Goal: Book appointment/travel/reservation

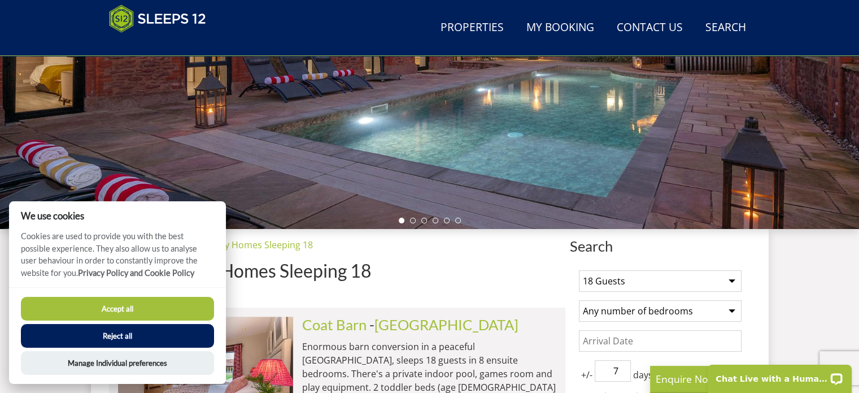
click at [154, 334] on button "Reject all" at bounding box center [117, 336] width 193 height 24
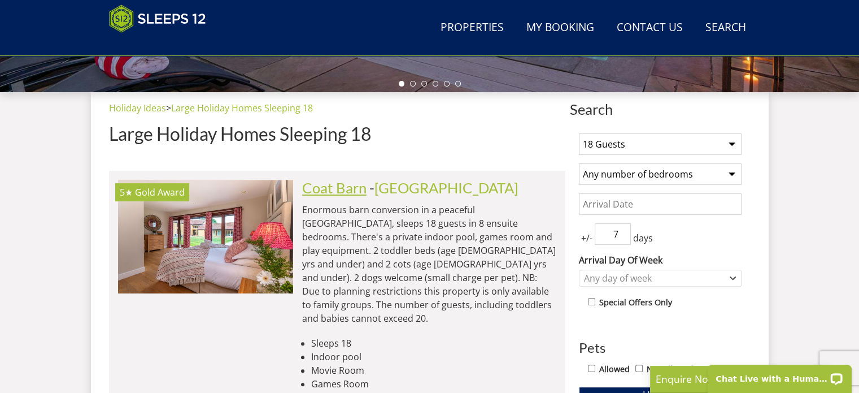
scroll to position [399, 0]
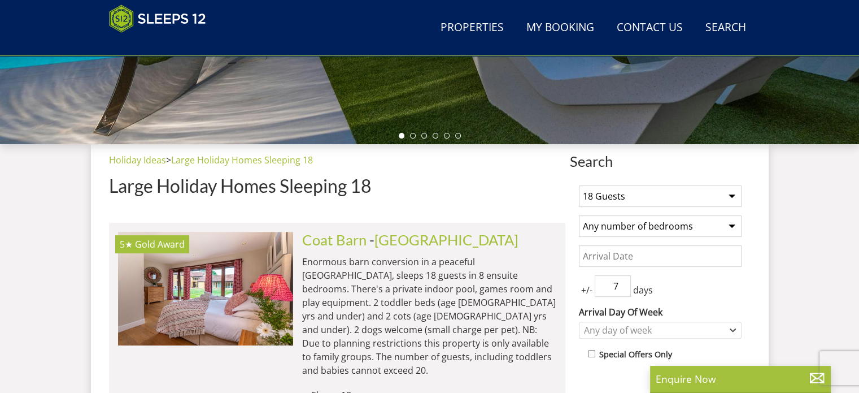
click at [664, 253] on input "Date" at bounding box center [660, 255] width 163 height 21
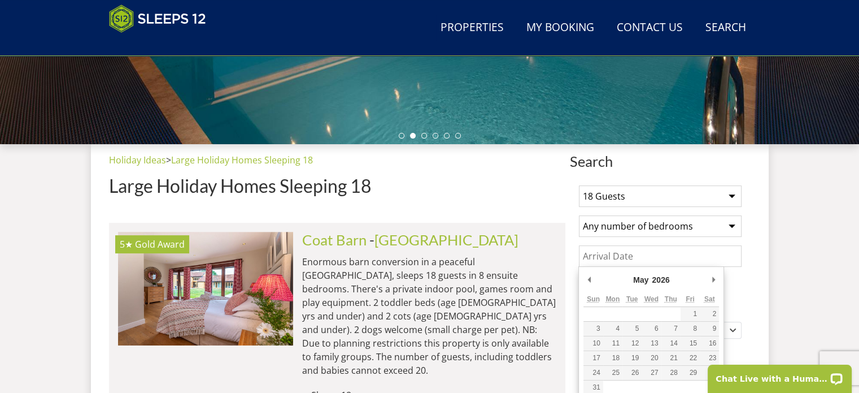
click at [597, 279] on div "May January February March April May June July August September October Novembe…" at bounding box center [652, 281] width 136 height 21
type input "[DATE]"
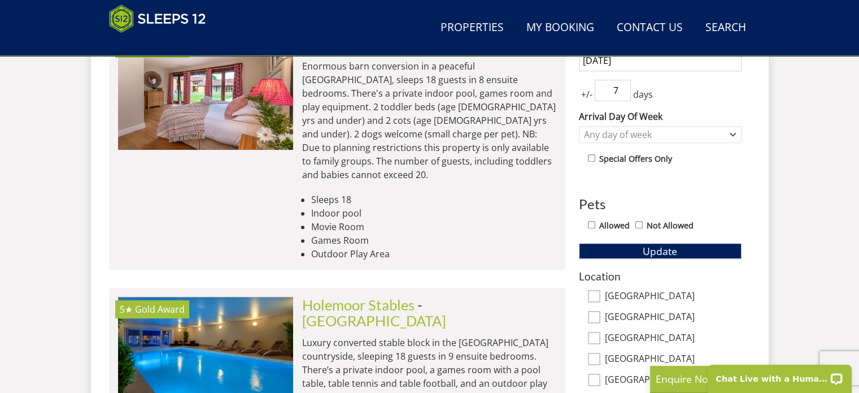
scroll to position [542, 0]
click at [692, 253] on button "Update" at bounding box center [660, 250] width 163 height 16
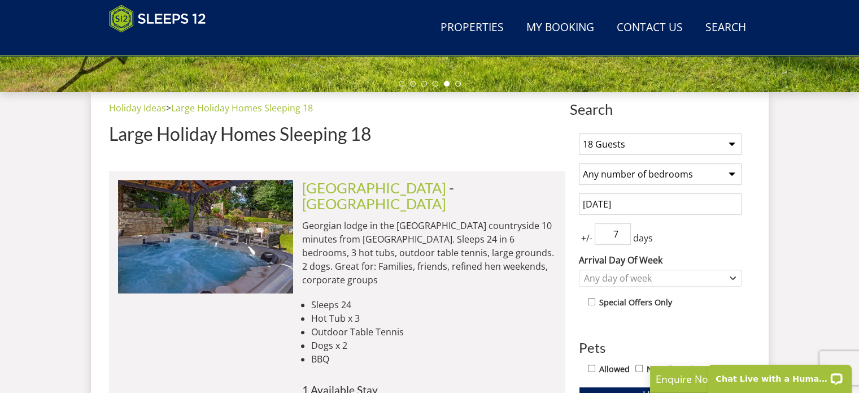
scroll to position [397, 0]
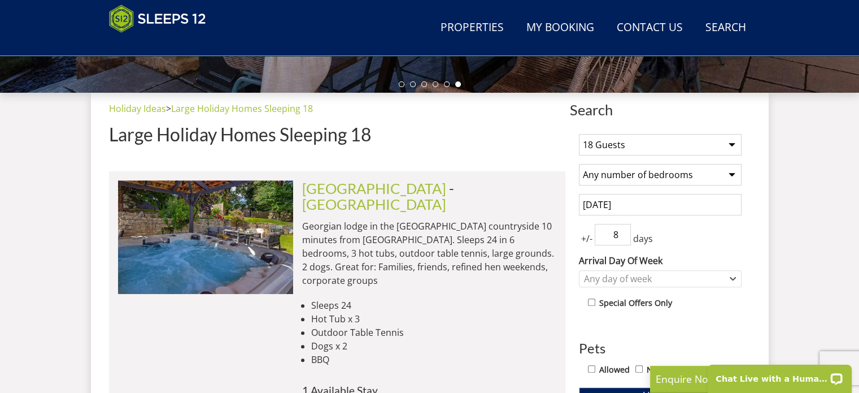
click at [619, 230] on input "8" at bounding box center [613, 234] width 36 height 21
click at [622, 238] on input "8" at bounding box center [613, 234] width 36 height 21
click at [622, 238] on input "7" at bounding box center [613, 234] width 36 height 21
click at [622, 238] on input "6" at bounding box center [613, 234] width 36 height 21
click at [622, 238] on input "5" at bounding box center [613, 234] width 36 height 21
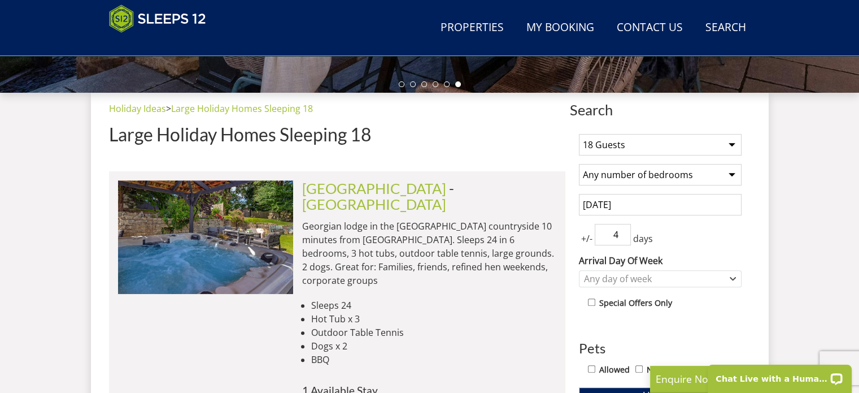
click at [622, 238] on input "4" at bounding box center [613, 234] width 36 height 21
click at [622, 238] on input "3" at bounding box center [613, 234] width 36 height 21
click at [622, 238] on input "2" at bounding box center [613, 234] width 36 height 21
click at [622, 238] on input "1" at bounding box center [613, 234] width 36 height 21
type input "0"
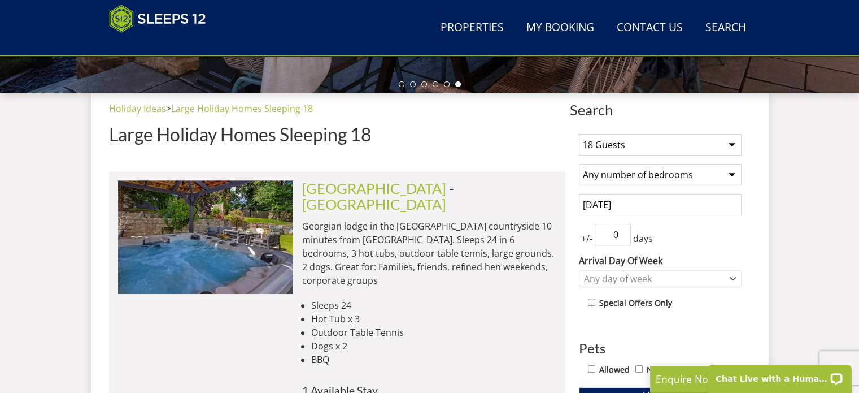
click at [622, 238] on input "0" at bounding box center [613, 234] width 36 height 21
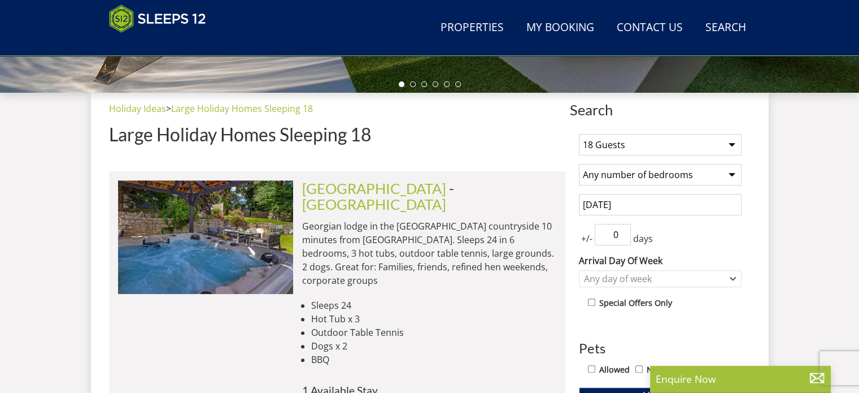
click at [537, 339] on li "Dogs x 2" at bounding box center [433, 346] width 245 height 14
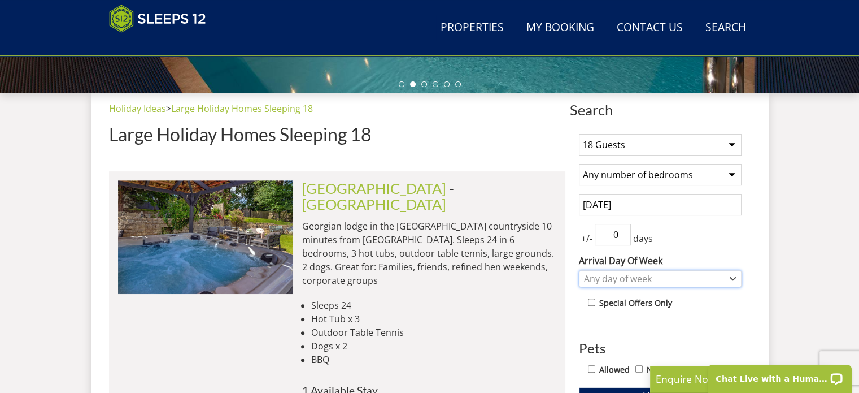
click at [619, 284] on div "Any day of week" at bounding box center [660, 278] width 163 height 17
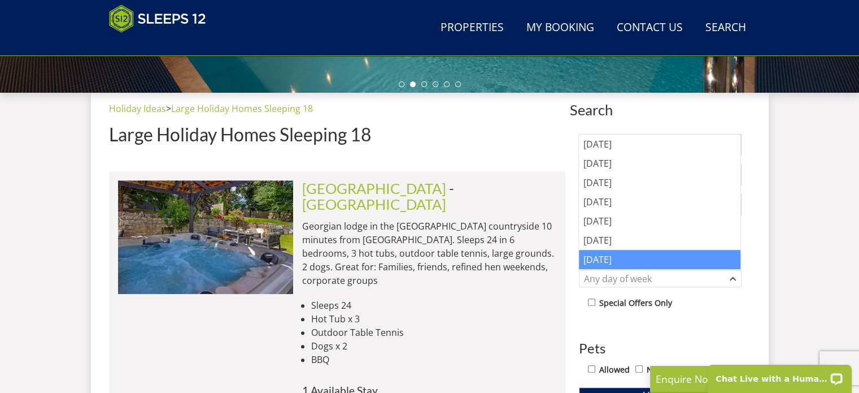
click at [615, 261] on div "[DATE]" at bounding box center [660, 259] width 162 height 19
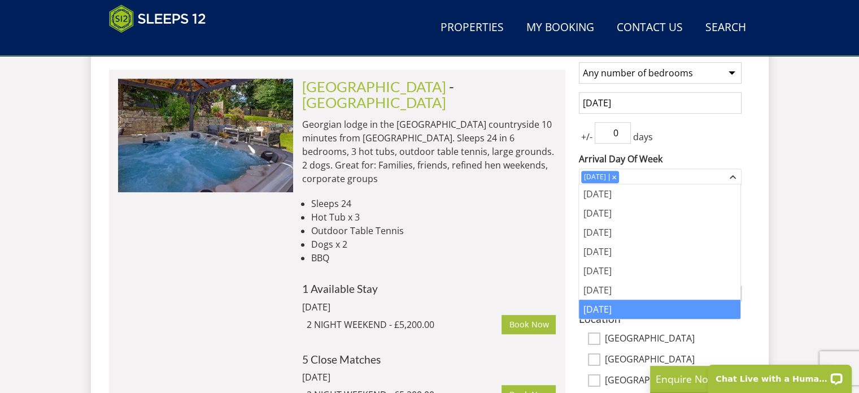
scroll to position [499, 0]
click at [659, 332] on label "[GEOGRAPHIC_DATA]" at bounding box center [673, 338] width 137 height 12
click at [601, 332] on input "[GEOGRAPHIC_DATA]" at bounding box center [594, 338] width 12 height 12
checkbox input "true"
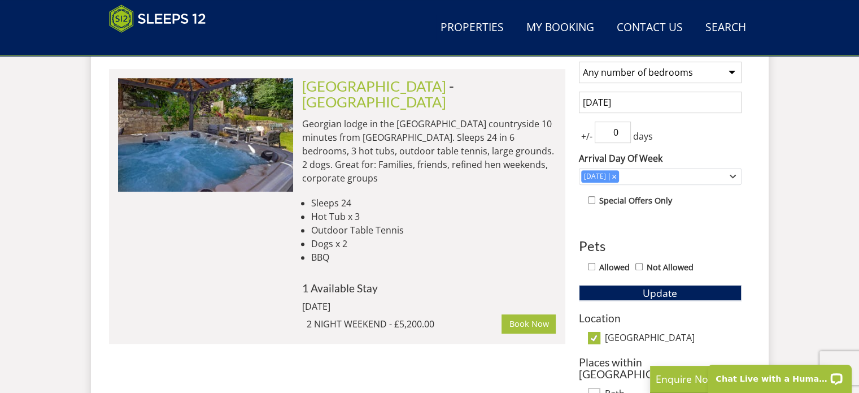
click at [659, 332] on label "[GEOGRAPHIC_DATA]" at bounding box center [673, 338] width 137 height 12
click at [601, 332] on input "[GEOGRAPHIC_DATA]" at bounding box center [594, 338] width 12 height 12
checkbox input "false"
